Goal: Task Accomplishment & Management: Use online tool/utility

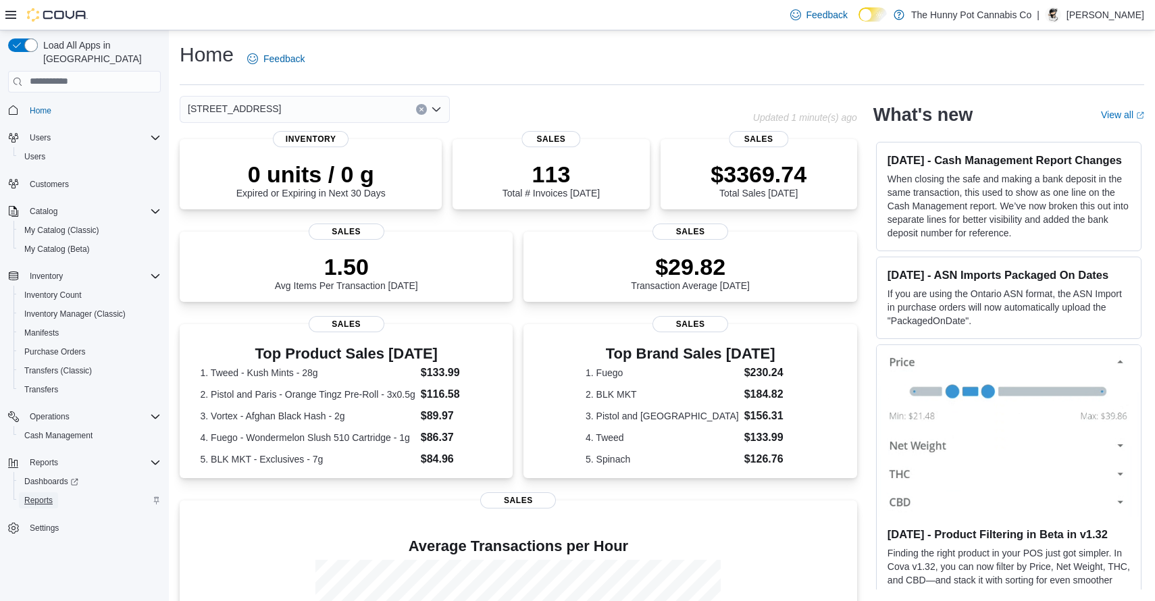
click at [45, 495] on span "Reports" at bounding box center [38, 500] width 28 height 11
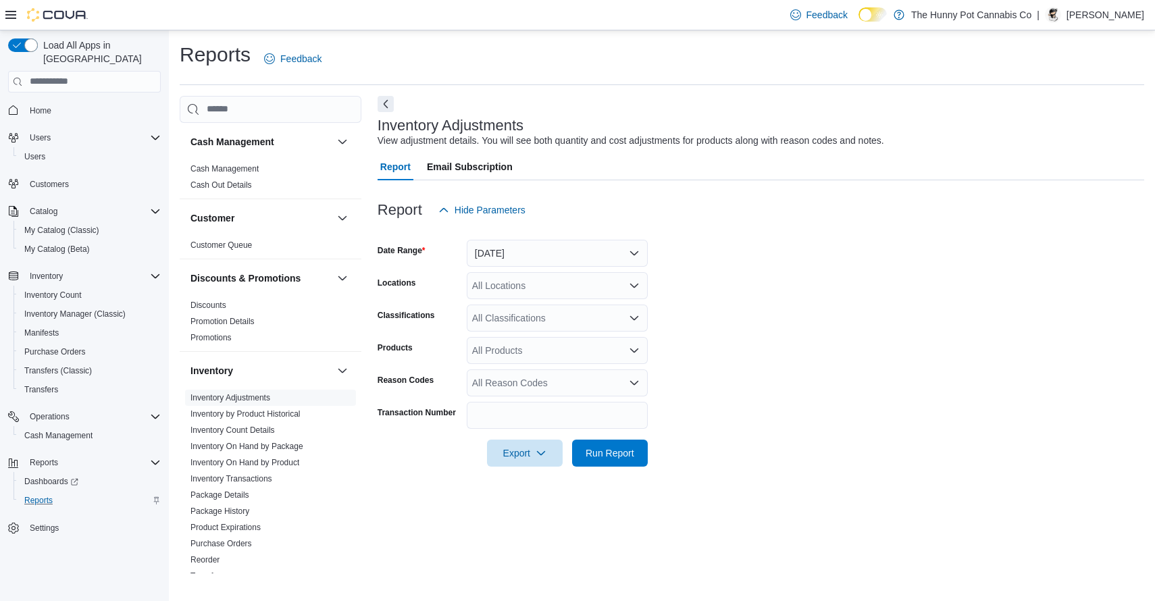
scroll to position [650, 0]
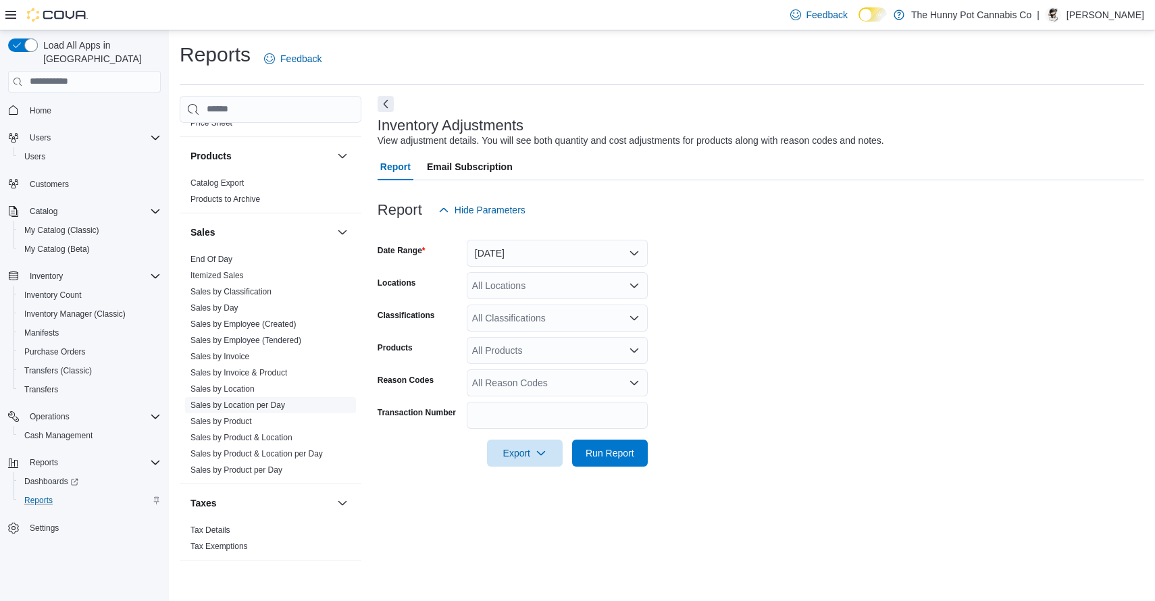
click at [255, 404] on link "Sales by Location per Day" at bounding box center [237, 404] width 95 height 9
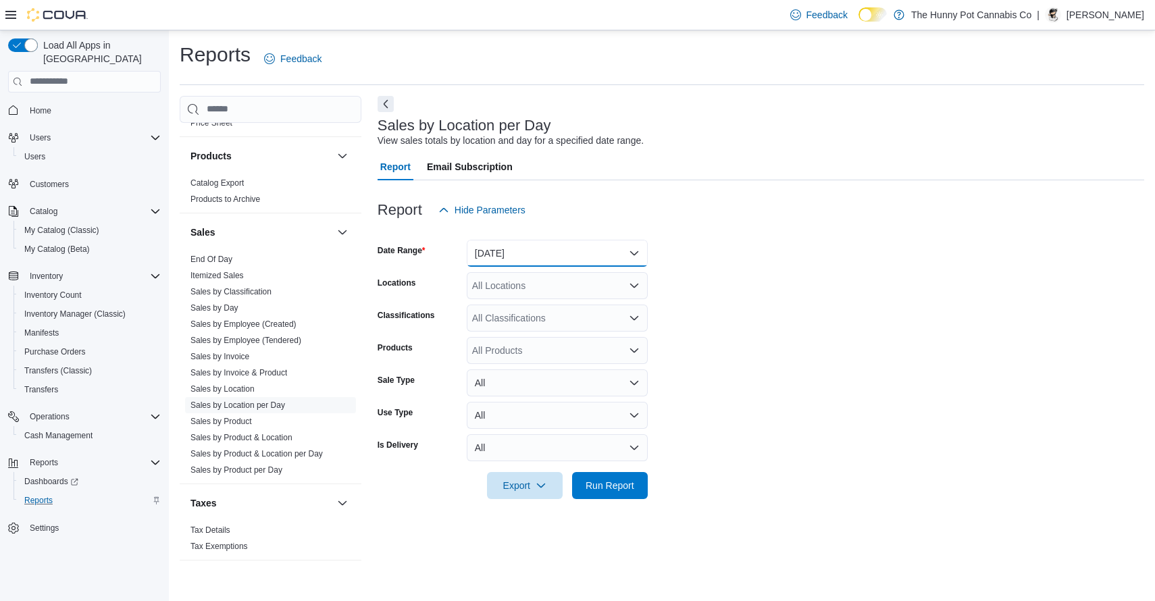
click at [531, 259] on button "[DATE]" at bounding box center [557, 253] width 181 height 27
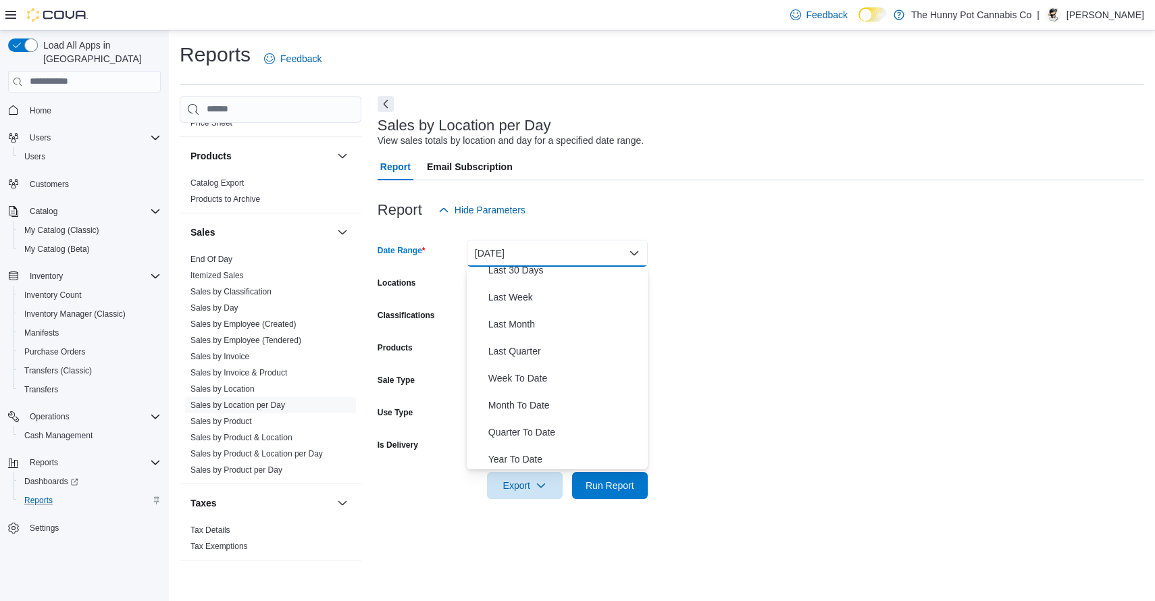
scroll to position [203, 0]
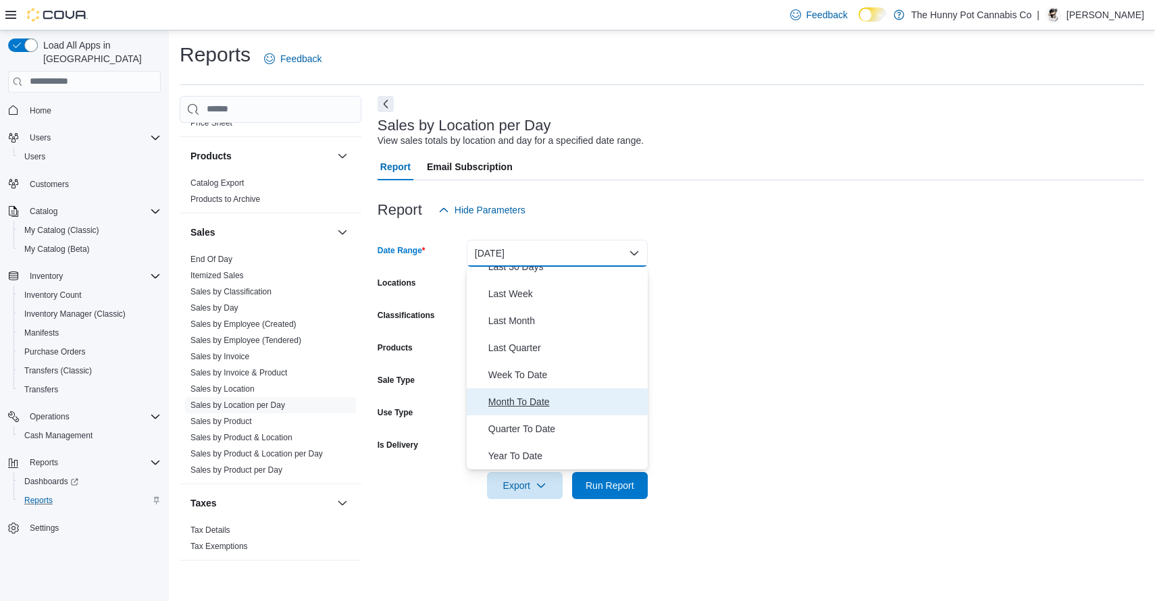
click at [531, 398] on span "Month To Date" at bounding box center [565, 402] width 154 height 16
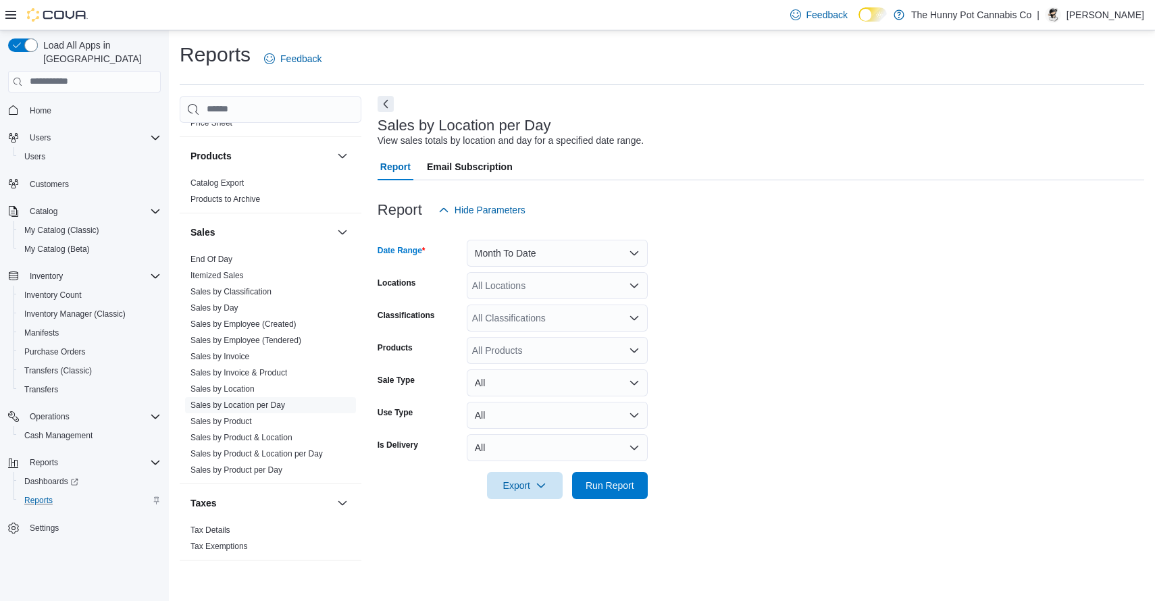
click at [554, 285] on div "All Locations" at bounding box center [557, 285] width 181 height 27
type input "****"
click at [591, 311] on span "[STREET_ADDRESS]" at bounding box center [548, 309] width 93 height 14
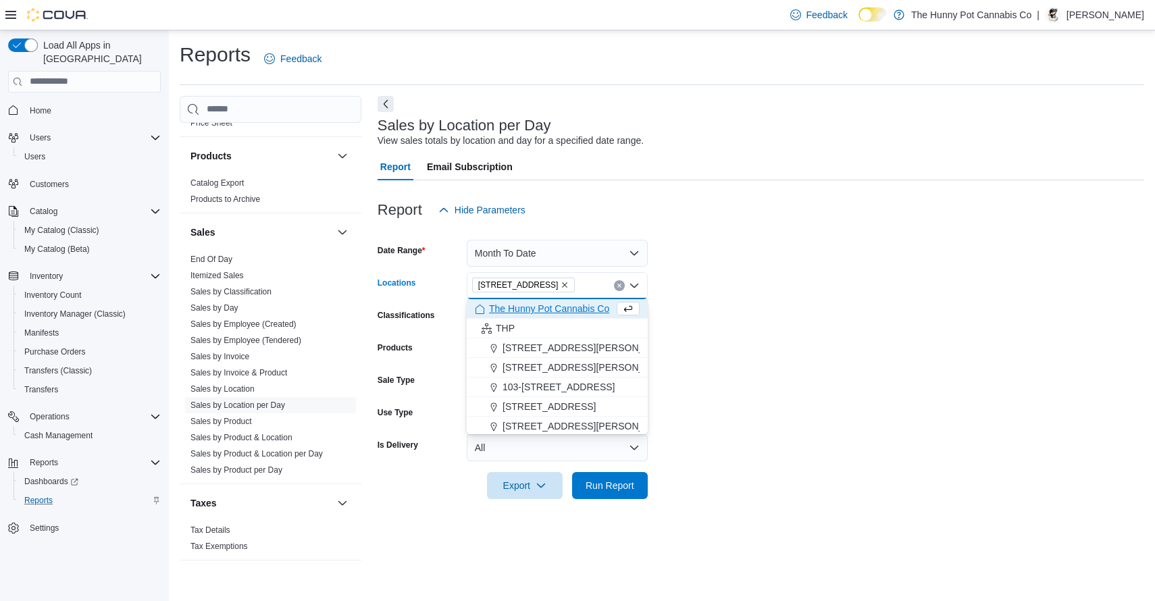
click at [694, 373] on form "Date Range Month To Date Locations [STREET_ADDRESS] Selected. [STREET_ADDRESS] …" at bounding box center [760, 360] width 766 height 275
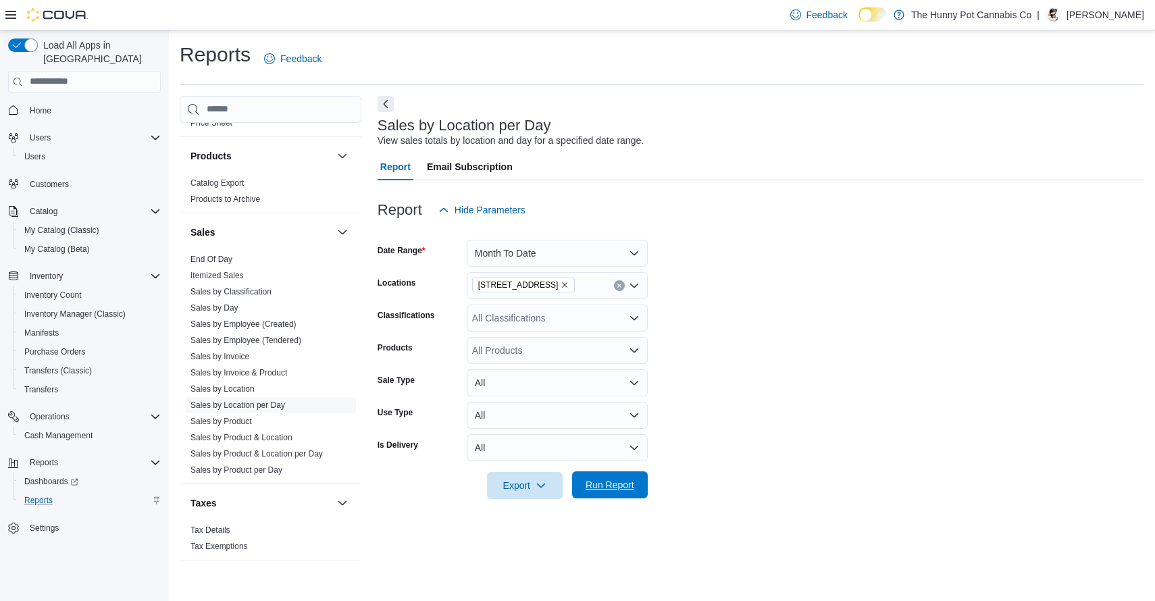
click at [617, 485] on span "Run Report" at bounding box center [609, 485] width 49 height 14
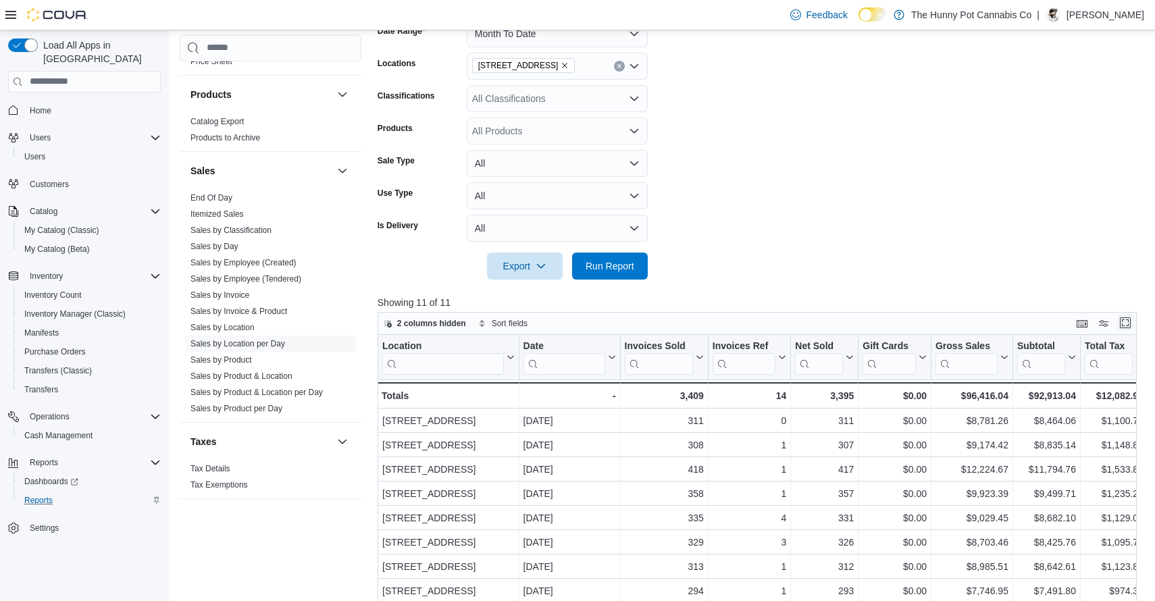
click at [1119, 322] on button "Enter fullscreen" at bounding box center [1125, 323] width 16 height 16
